Goal: Information Seeking & Learning: Learn about a topic

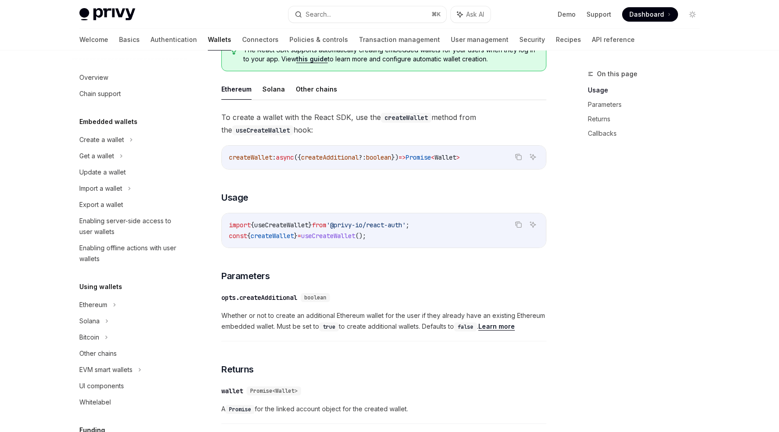
scroll to position [227, 0]
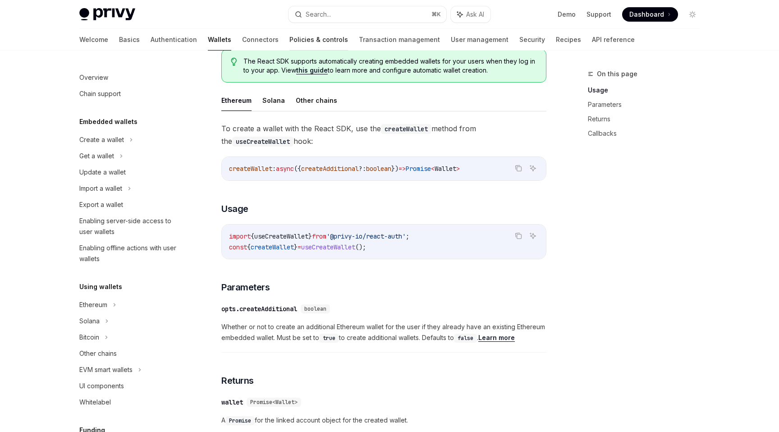
click at [289, 39] on link "Policies & controls" at bounding box center [318, 40] width 59 height 22
type textarea "*"
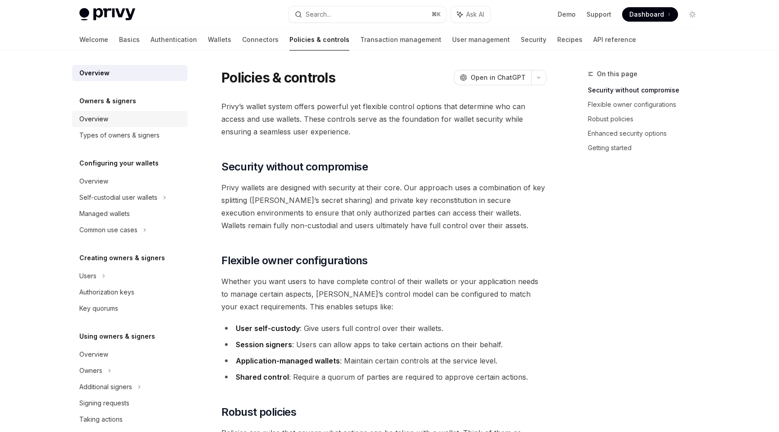
click at [107, 122] on div "Overview" at bounding box center [93, 119] width 29 height 11
click at [133, 139] on div "Types of owners & signers" at bounding box center [119, 135] width 80 height 11
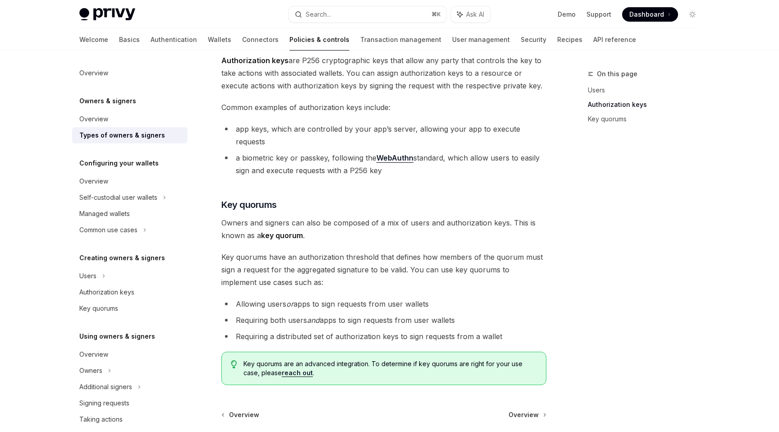
scroll to position [306, 0]
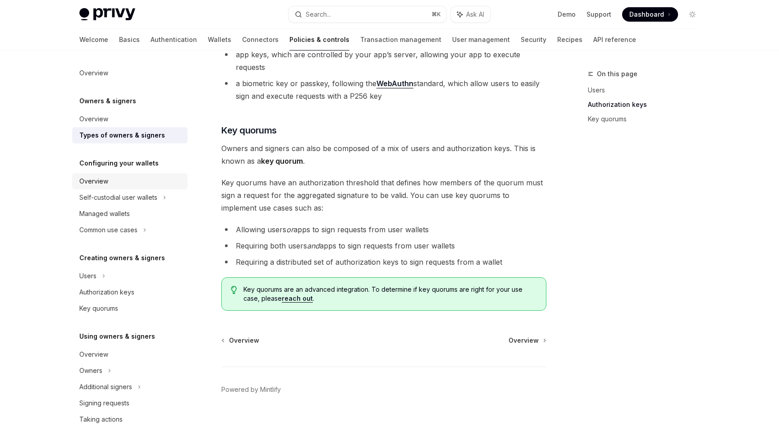
click at [109, 180] on div "Overview" at bounding box center [130, 181] width 103 height 11
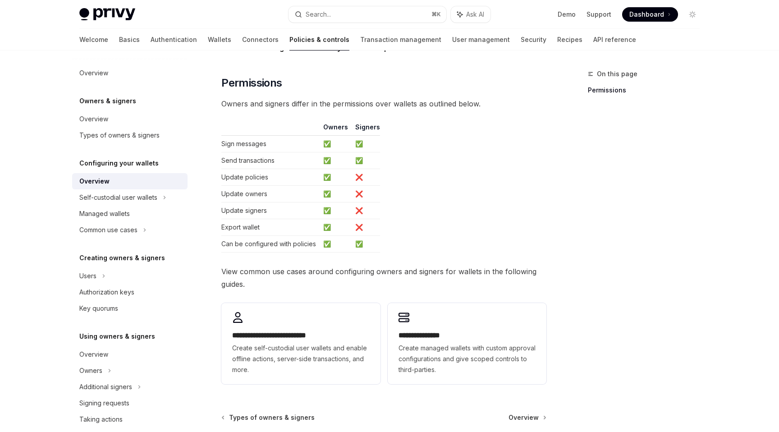
scroll to position [187, 0]
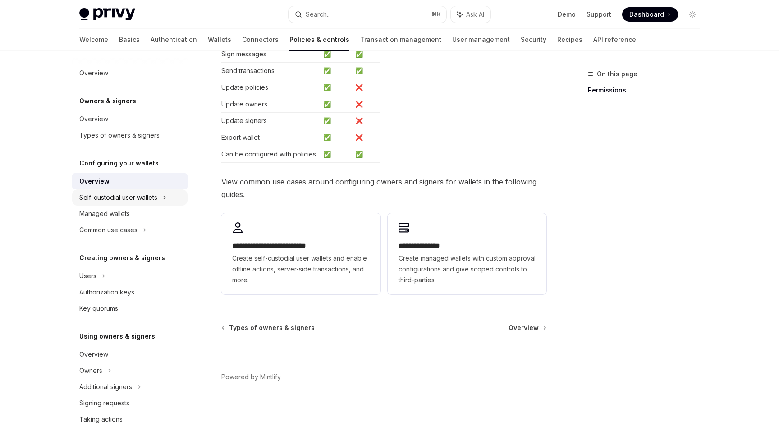
click at [115, 197] on div "Self-custodial user wallets" at bounding box center [118, 197] width 78 height 11
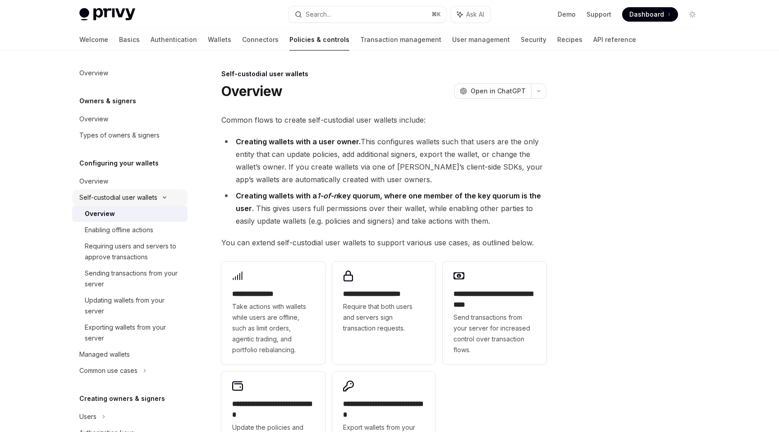
click at [136, 198] on div "Self-custodial user wallets" at bounding box center [118, 197] width 78 height 11
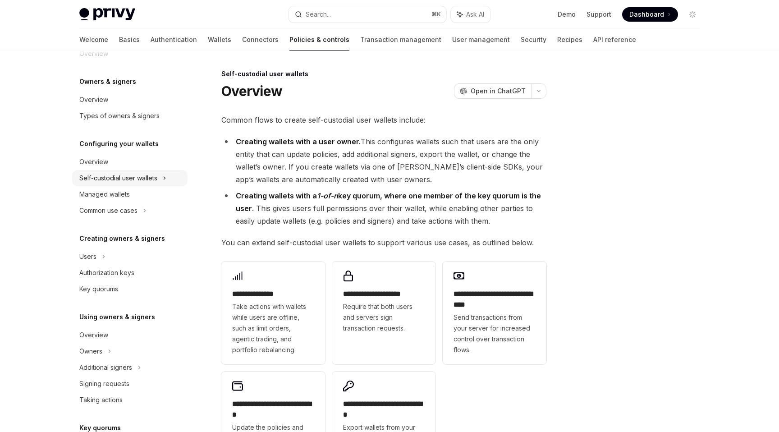
scroll to position [28, 0]
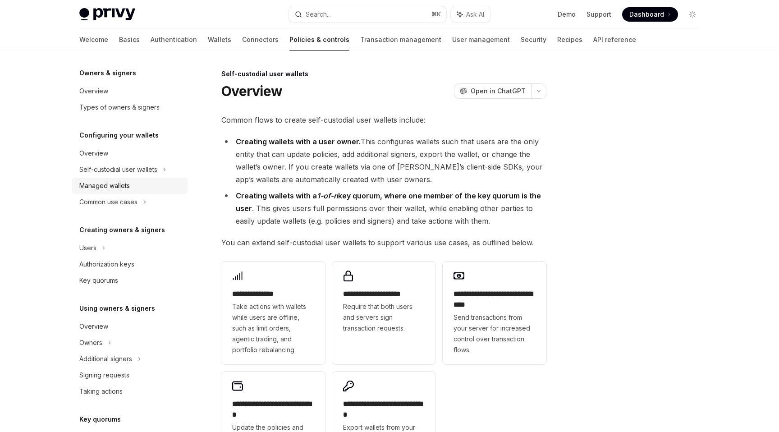
click at [124, 189] on div "Managed wallets" at bounding box center [104, 185] width 50 height 11
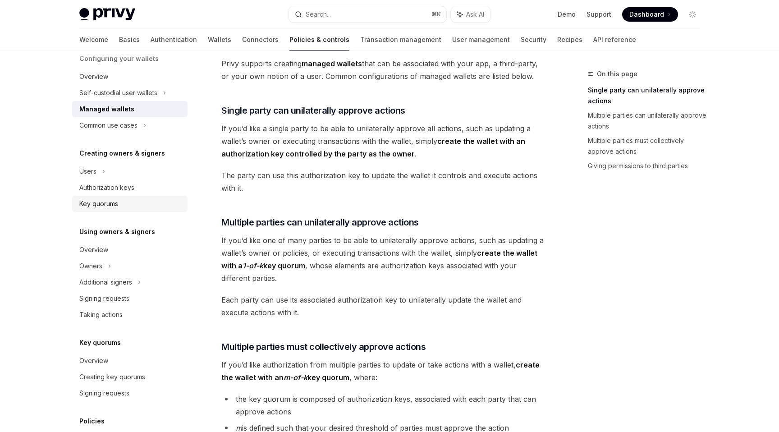
scroll to position [116, 0]
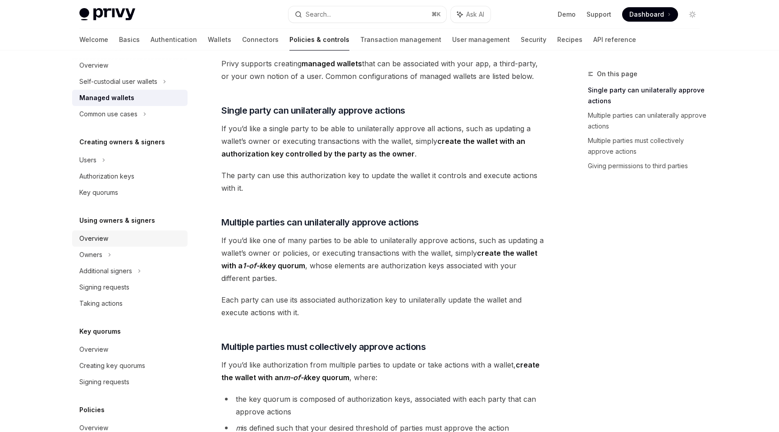
click at [105, 240] on div "Overview" at bounding box center [93, 238] width 29 height 11
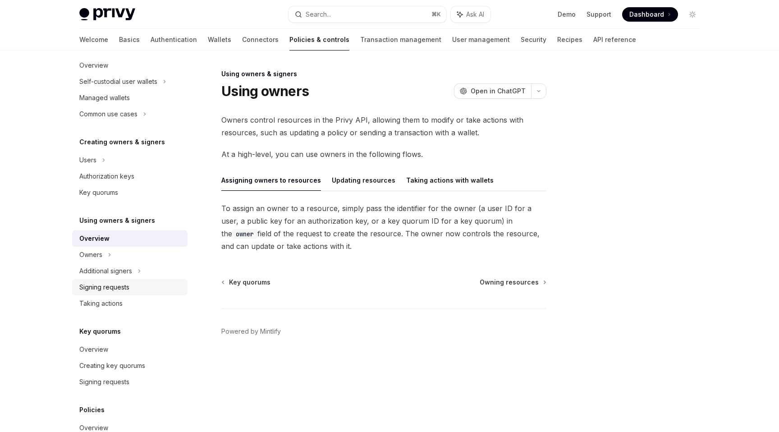
click at [115, 292] on div "Signing requests" at bounding box center [104, 287] width 50 height 11
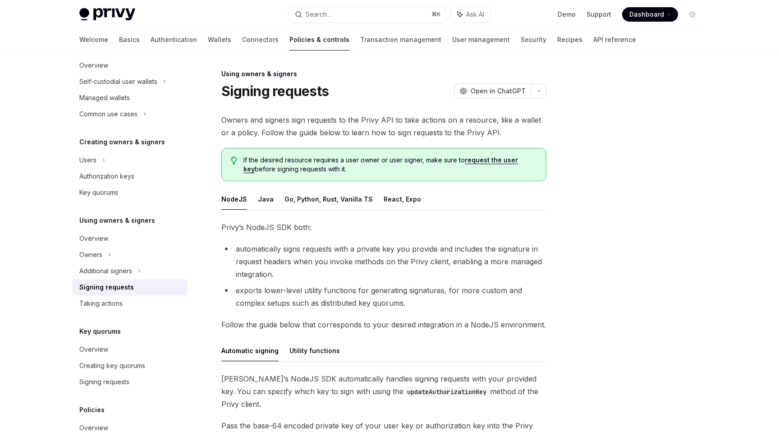
click at [324, 121] on span "Owners and signers sign requests to the Privy API to take actions on a resource…" at bounding box center [383, 126] width 325 height 25
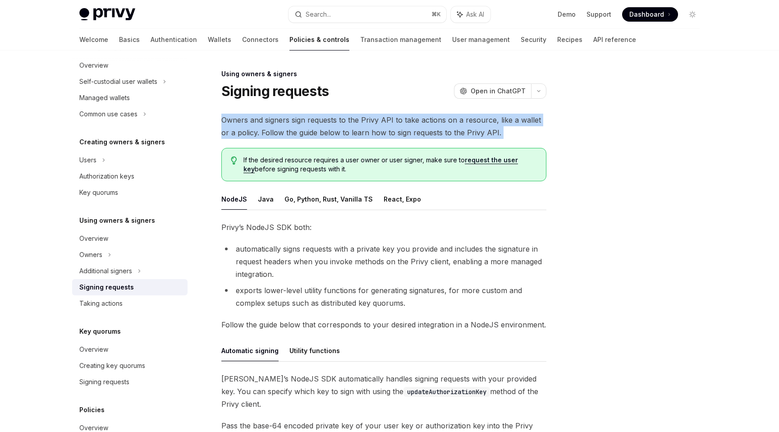
click at [324, 121] on span "Owners and signers sign requests to the Privy API to take actions on a resource…" at bounding box center [383, 126] width 325 height 25
click at [327, 129] on span "Owners and signers sign requests to the Privy API to take actions on a resource…" at bounding box center [383, 126] width 325 height 25
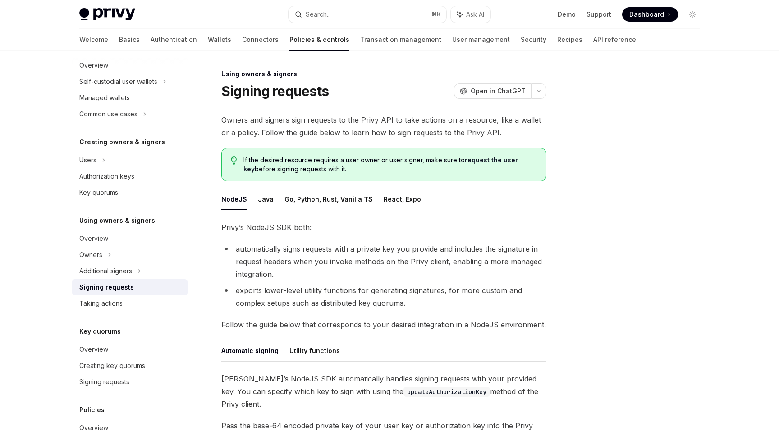
click at [326, 123] on span "Owners and signers sign requests to the Privy API to take actions on a resource…" at bounding box center [383, 126] width 325 height 25
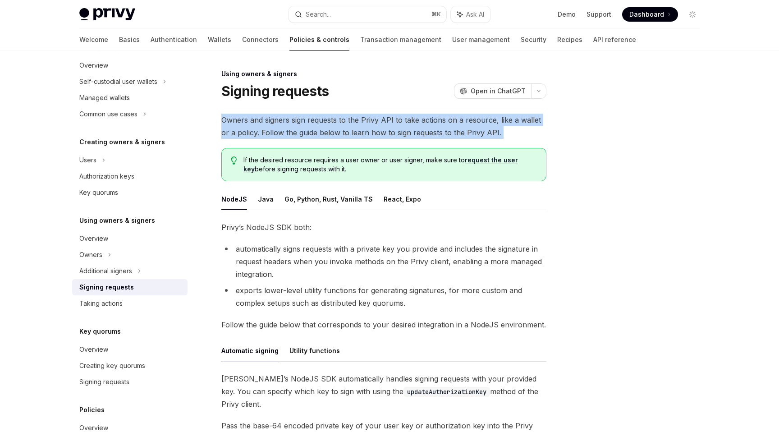
click at [326, 123] on span "Owners and signers sign requests to the Privy API to take actions on a resource…" at bounding box center [383, 126] width 325 height 25
click at [323, 130] on span "Owners and signers sign requests to the Privy API to take actions on a resource…" at bounding box center [383, 126] width 325 height 25
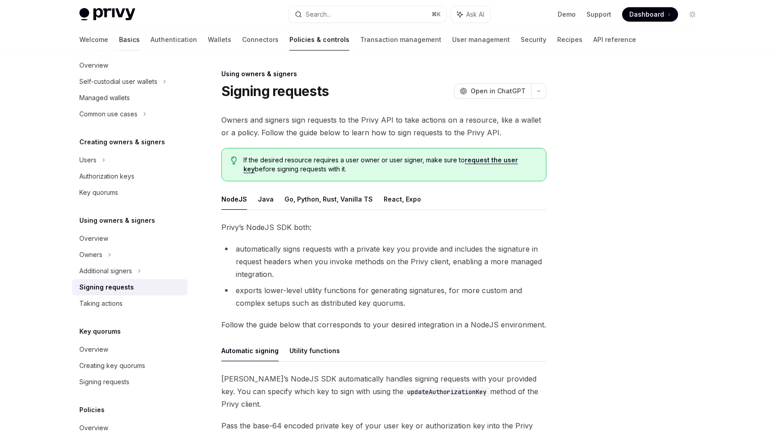
click at [119, 36] on link "Basics" at bounding box center [129, 40] width 21 height 22
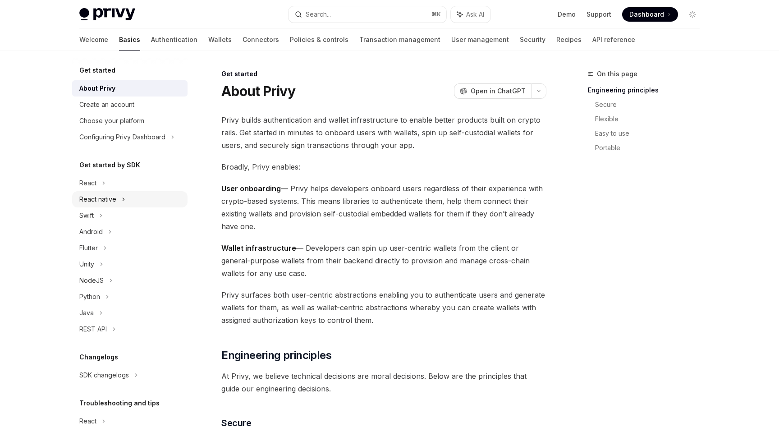
scroll to position [17, 0]
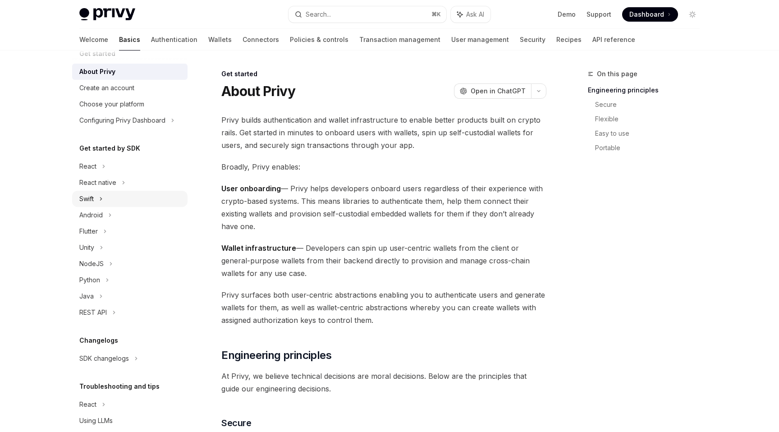
click at [107, 204] on div "Swift" at bounding box center [129, 199] width 115 height 16
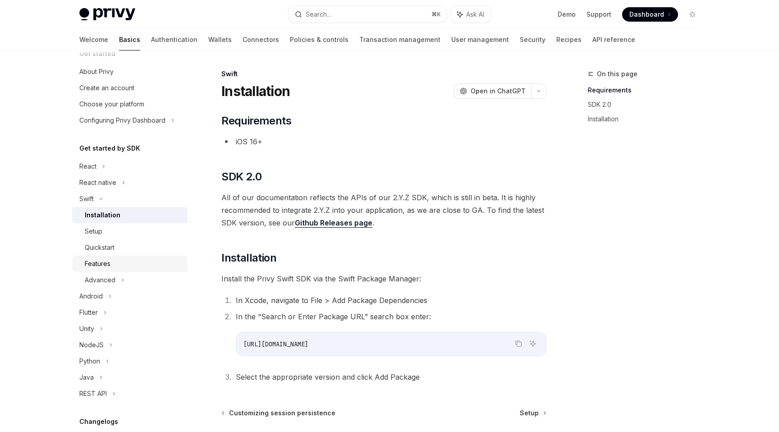
click at [106, 262] on div "Features" at bounding box center [98, 263] width 26 height 11
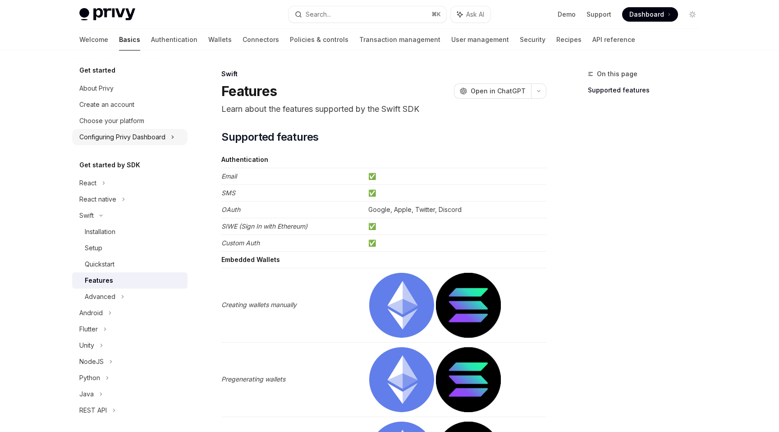
click at [115, 138] on div "Configuring Privy Dashboard" at bounding box center [122, 137] width 86 height 11
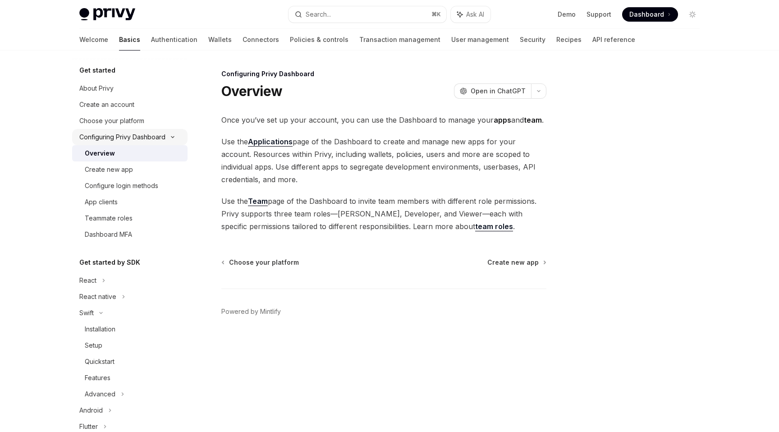
click at [115, 138] on div "Configuring Privy Dashboard" at bounding box center [122, 137] width 86 height 11
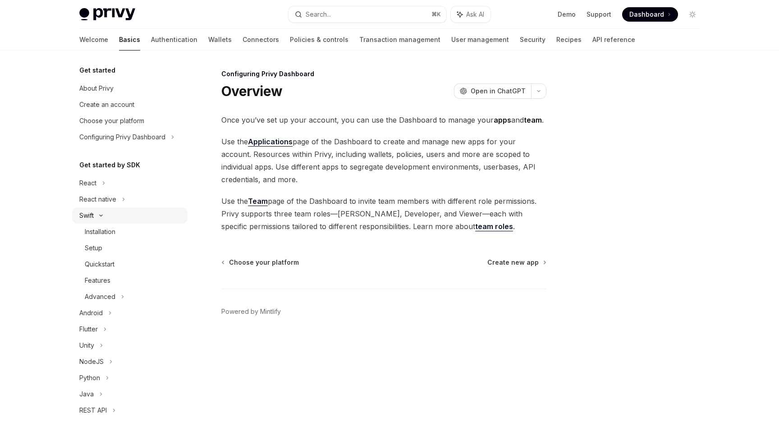
scroll to position [38, 0]
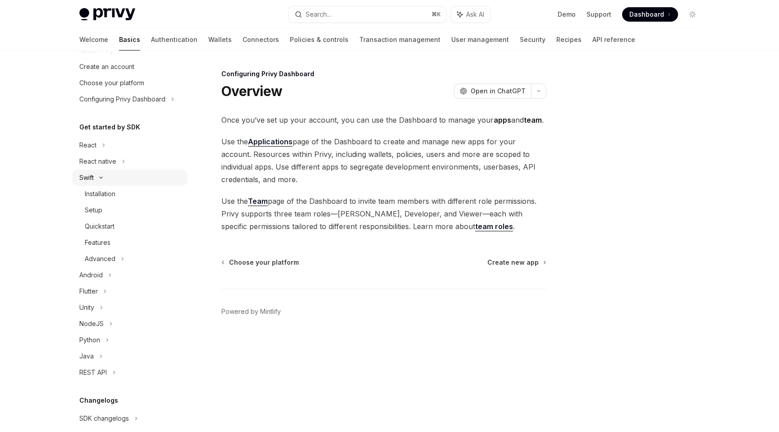
click at [100, 179] on icon at bounding box center [101, 178] width 11 height 4
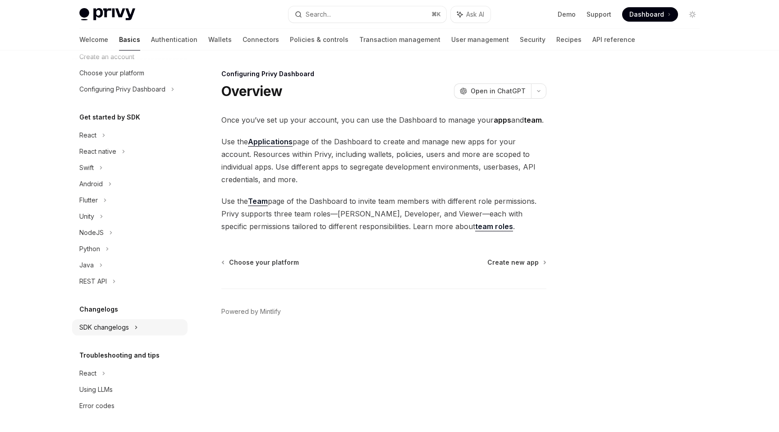
click at [96, 141] on div "SDK changelogs" at bounding box center [87, 135] width 17 height 11
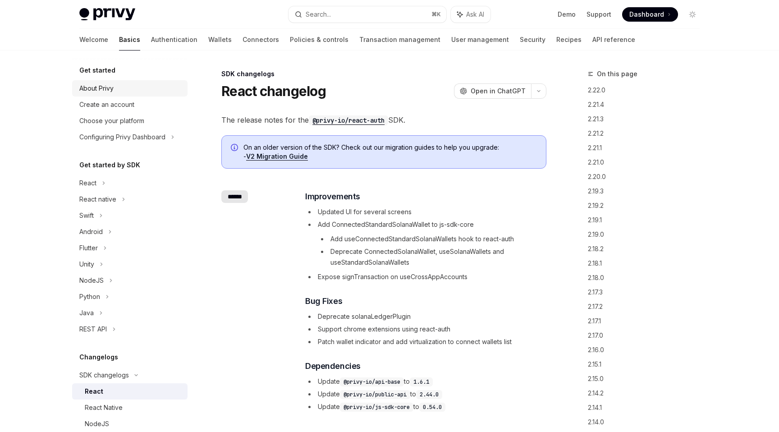
click at [108, 84] on div "About Privy" at bounding box center [96, 88] width 34 height 11
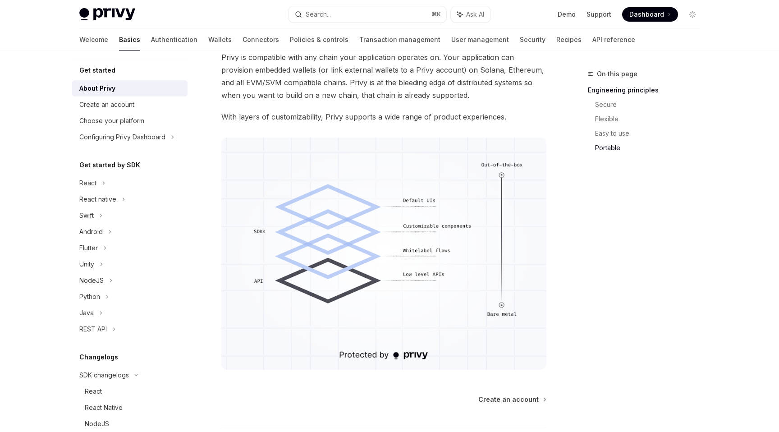
scroll to position [747, 0]
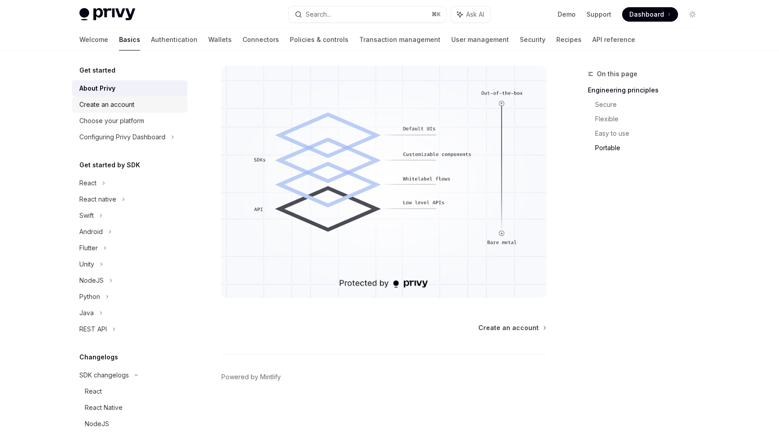
click at [100, 106] on div "Create an account" at bounding box center [106, 104] width 55 height 11
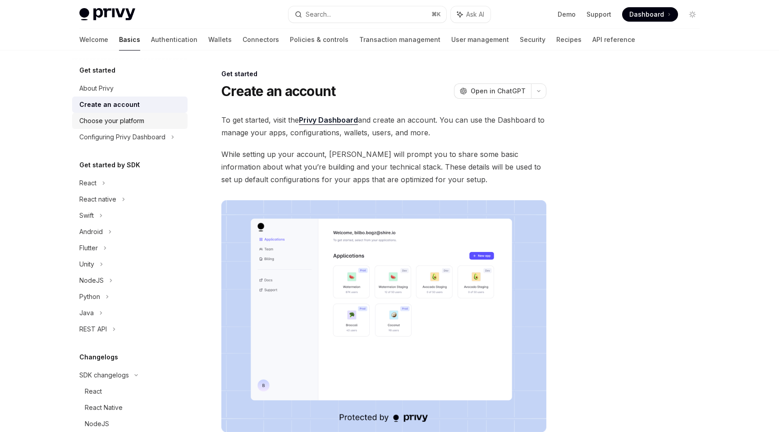
click at [103, 122] on div "Choose your platform" at bounding box center [111, 120] width 65 height 11
type textarea "*"
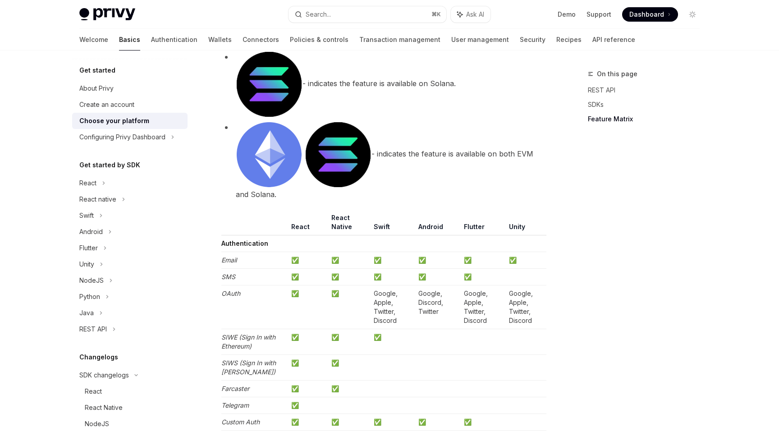
scroll to position [920, 0]
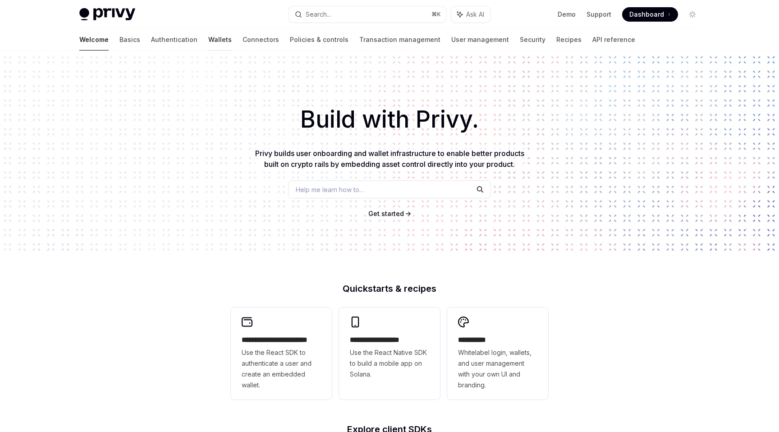
click at [208, 38] on link "Wallets" at bounding box center [219, 40] width 23 height 22
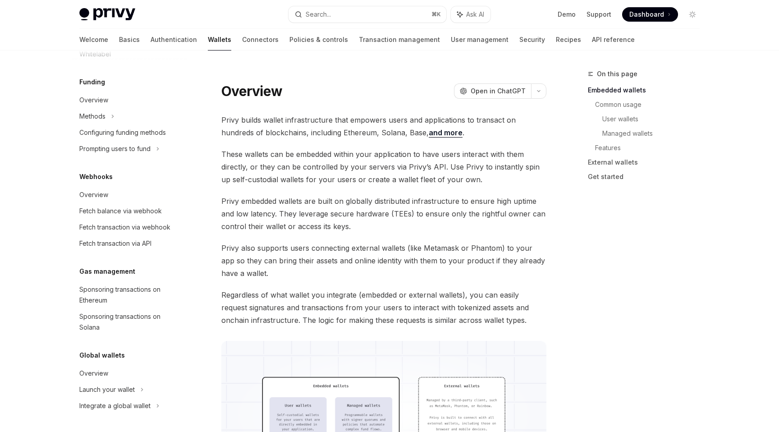
click at [318, 242] on span "Privy also supports users connecting external wallets (like Metamask or Phantom…" at bounding box center [383, 261] width 325 height 38
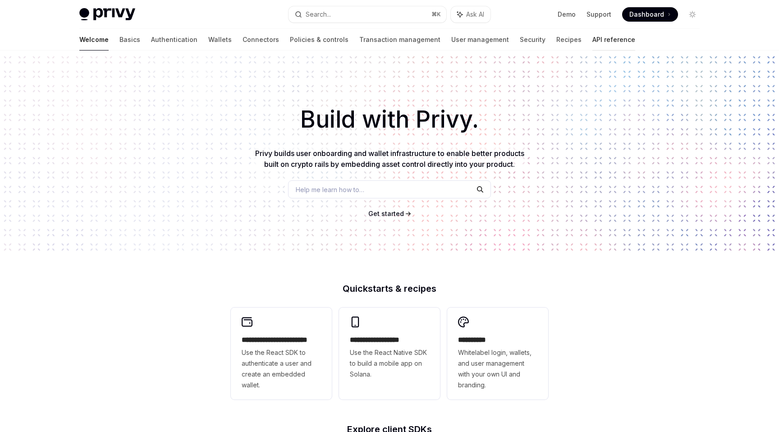
click at [592, 35] on link "API reference" at bounding box center [613, 40] width 43 height 22
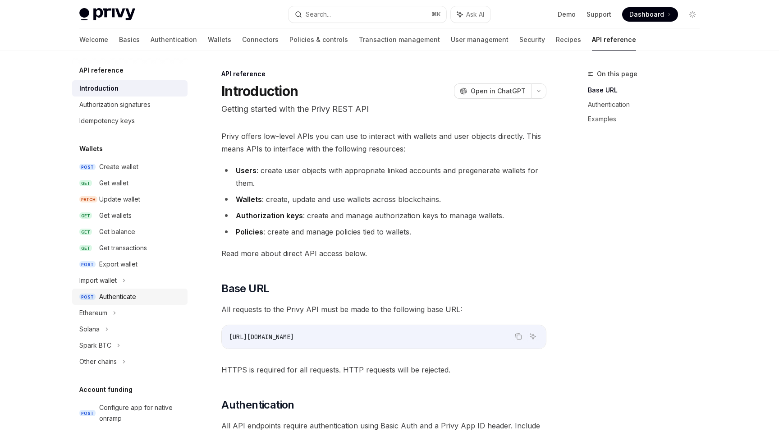
click at [115, 290] on link "POST Authenticate" at bounding box center [129, 297] width 115 height 16
type textarea "*"
